Goal: Information Seeking & Learning: Learn about a topic

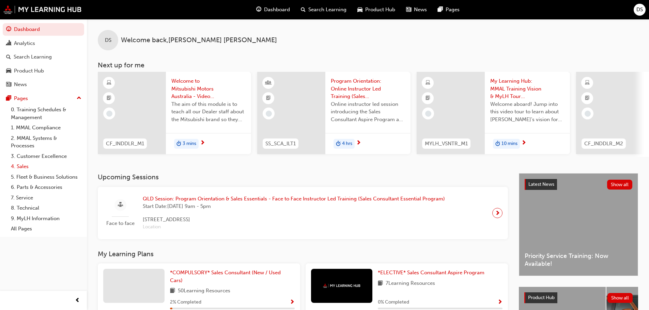
click at [21, 169] on link "4. Sales" at bounding box center [46, 167] width 76 height 11
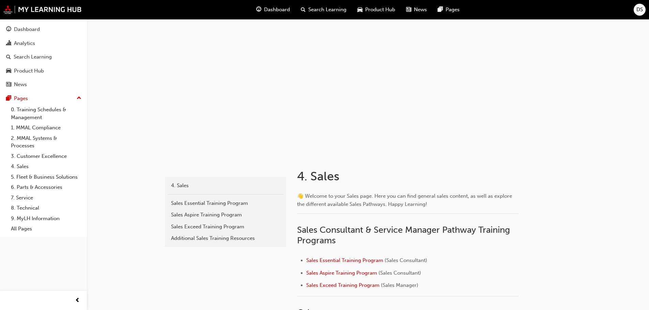
click at [318, 9] on span "Search Learning" at bounding box center [327, 10] width 38 height 8
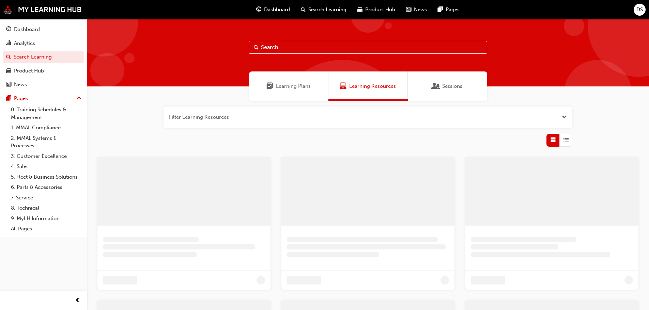
click at [289, 9] on span "Dashboard" at bounding box center [277, 10] width 26 height 8
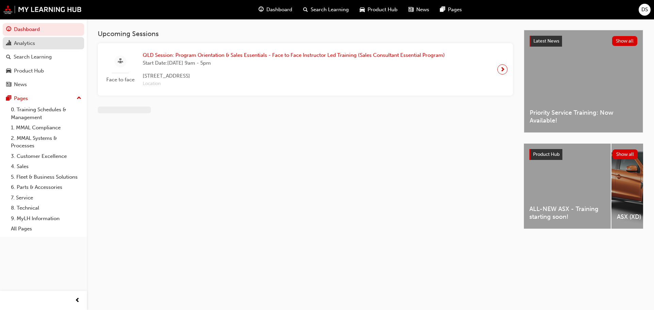
click at [20, 38] on link "Analytics" at bounding box center [43, 43] width 81 height 13
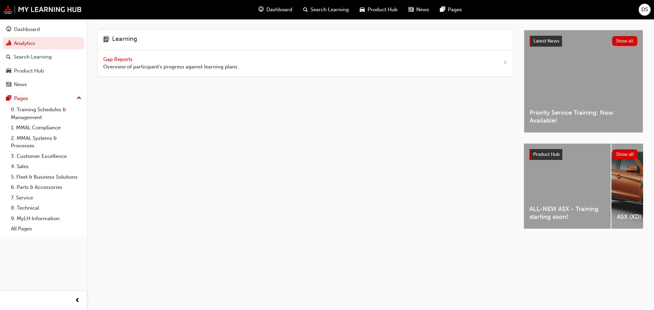
click at [117, 58] on span "Gap Reports" at bounding box center [118, 59] width 31 height 6
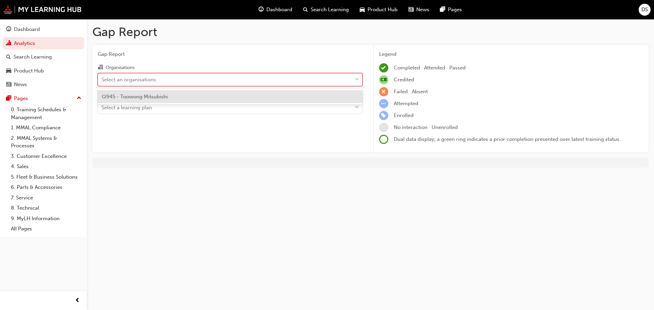
click at [143, 74] on div "Select an organisations" at bounding box center [225, 80] width 254 height 12
click at [102, 76] on input "Organisations option Q945 - Toowong Mitsubishi focused, 1 of 1. 1 result availa…" at bounding box center [102, 79] width 1 height 6
click at [150, 97] on span "Q945 - Toowong Mitsubishi" at bounding box center [135, 97] width 66 height 6
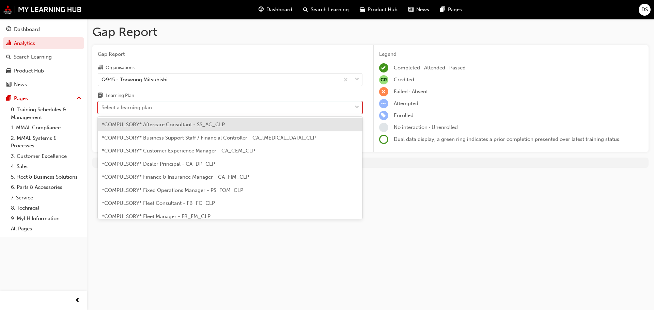
click at [150, 104] on div "Select a learning plan" at bounding box center [127, 108] width 50 height 8
click at [102, 105] on input "Learning Plan option *COMPULSORY* Aftercare Consultant - SS_AC_CLP focused, 1 o…" at bounding box center [102, 108] width 1 height 6
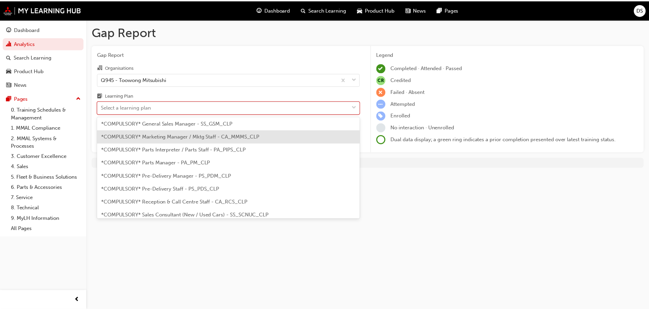
scroll to position [136, 0]
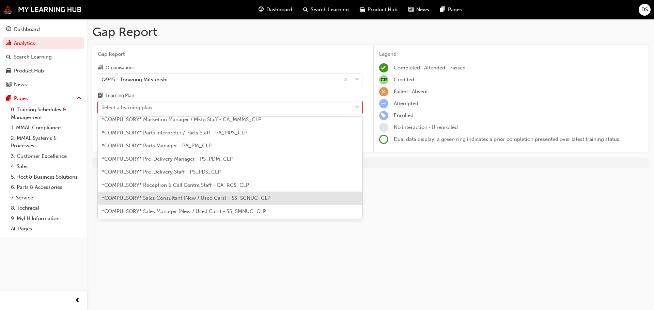
click at [161, 199] on span "*COMPULSORY* Sales Consultant (New / Used Cars) - SS_SCNUC_CLP" at bounding box center [186, 198] width 169 height 6
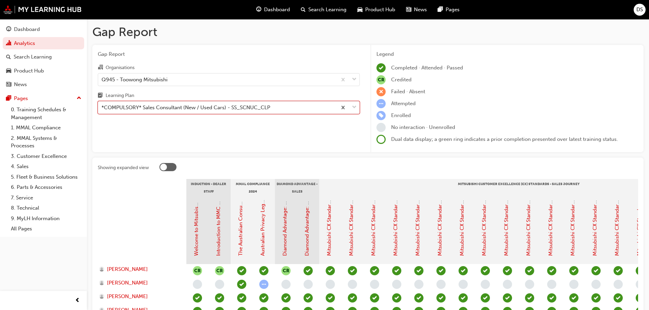
scroll to position [34, 0]
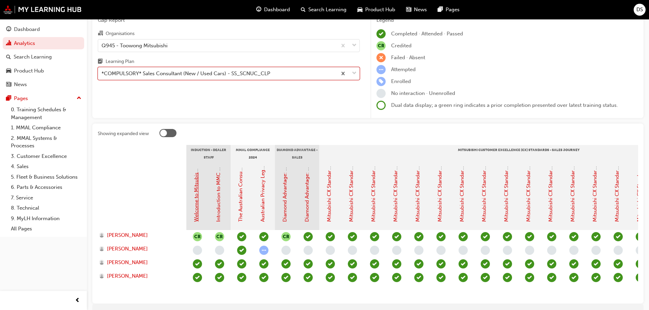
click at [198, 200] on link "Welcome to Mitsubishi Motors Australia - Video (Dealer Induction)" at bounding box center [196, 144] width 6 height 156
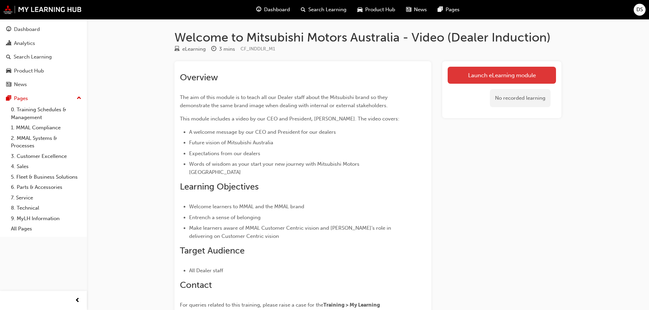
click at [504, 70] on link "Launch eLearning module" at bounding box center [502, 75] width 108 height 17
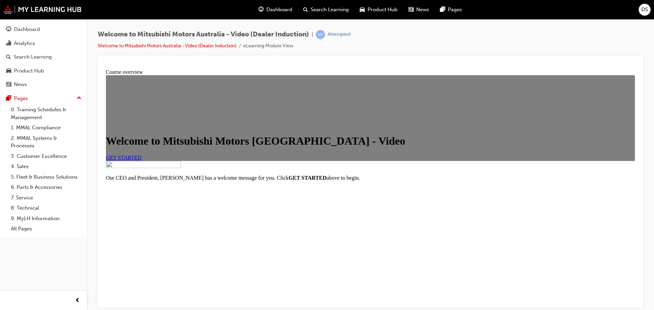
click at [142, 161] on link "GET STARTED" at bounding box center [124, 158] width 36 height 6
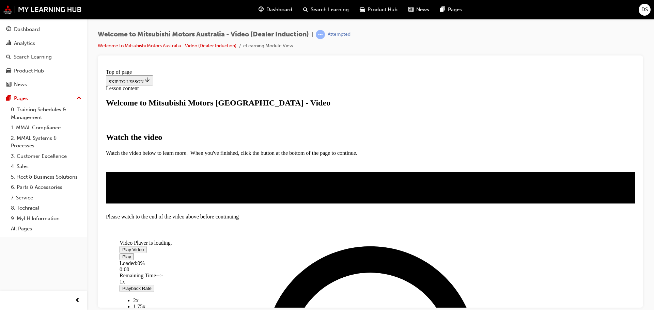
click at [122, 252] on span "Video player" at bounding box center [122, 249] width 0 height 5
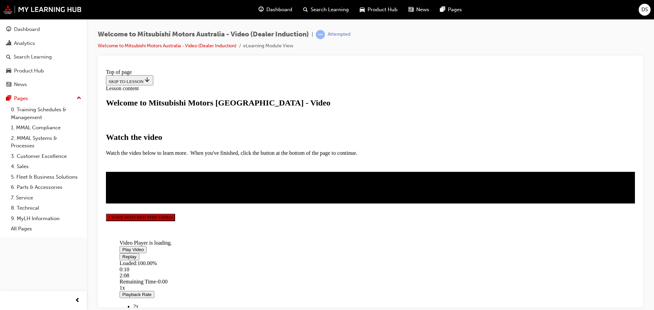
click at [122, 259] on span "Video player" at bounding box center [122, 256] width 0 height 5
click at [175, 221] on button "I HAVE WATCHED THIS VIDEO" at bounding box center [140, 217] width 69 height 7
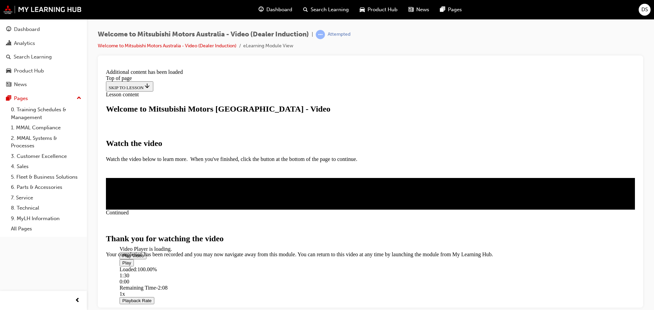
scroll to position [216, 0]
click at [148, 284] on span "CLOSE MODULE" at bounding box center [127, 287] width 42 height 6
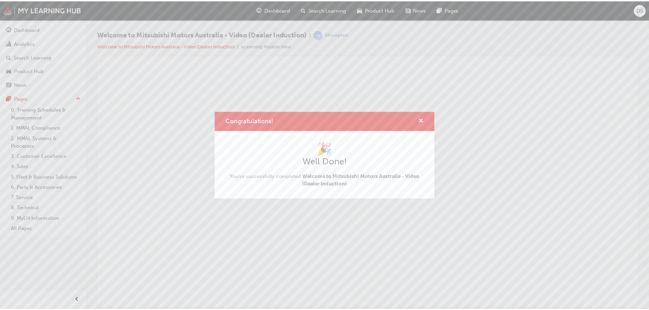
scroll to position [0, 0]
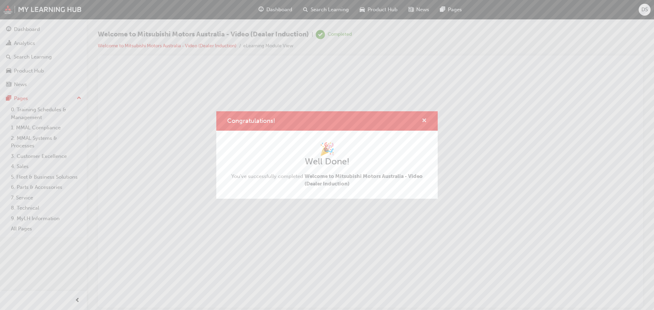
click at [425, 123] on span "cross-icon" at bounding box center [424, 121] width 5 height 6
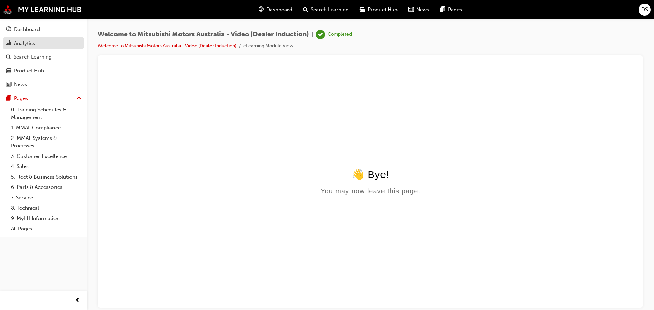
click at [27, 46] on div "Analytics" at bounding box center [24, 44] width 21 height 8
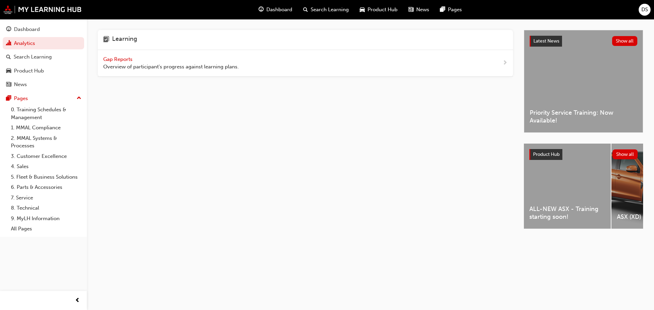
click at [126, 58] on span "Gap Reports" at bounding box center [118, 59] width 31 height 6
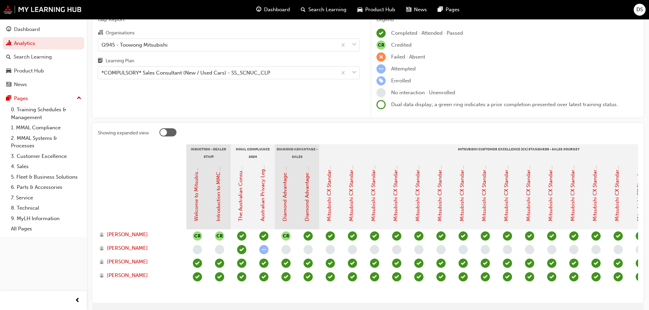
scroll to position [71, 0]
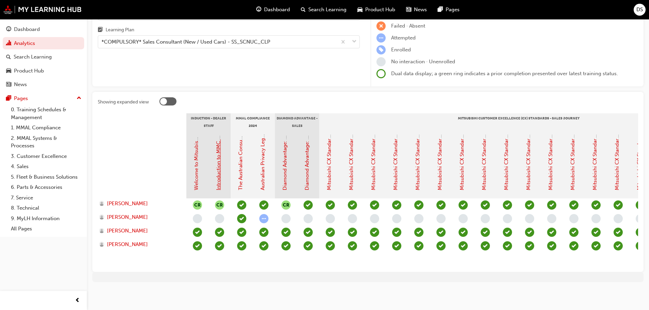
click at [217, 168] on link "Introduction to MMC & MMAL Brand and Heritage (Dealer Induction)" at bounding box center [218, 110] width 6 height 162
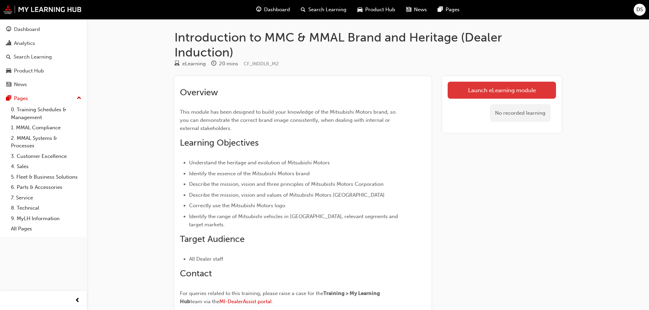
click at [461, 84] on link "Launch eLearning module" at bounding box center [502, 90] width 108 height 17
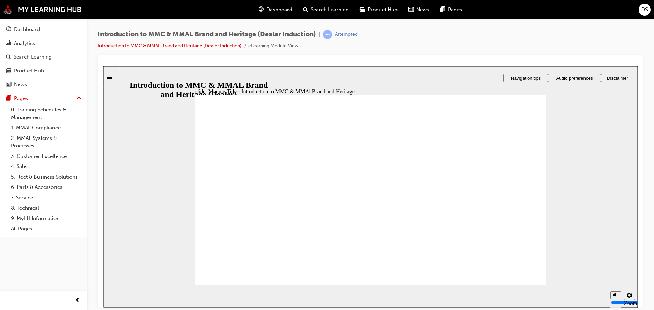
click at [192, 259] on div "slide: Sound check Rectangle 1 Rectangle 3 Sound check By default, page narrati…" at bounding box center [370, 187] width 535 height 242
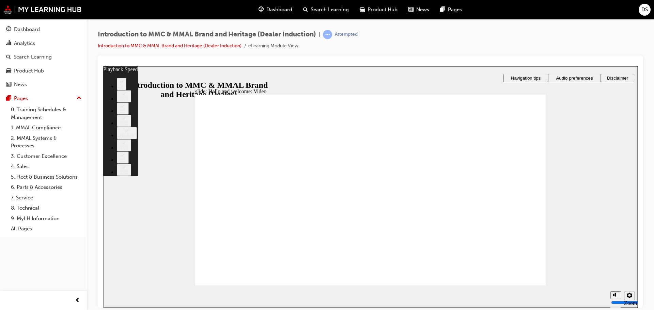
type input "0"
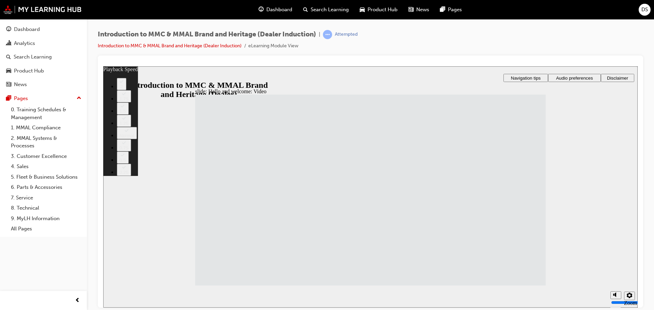
type input "33"
